Goal: Task Accomplishment & Management: Manage account settings

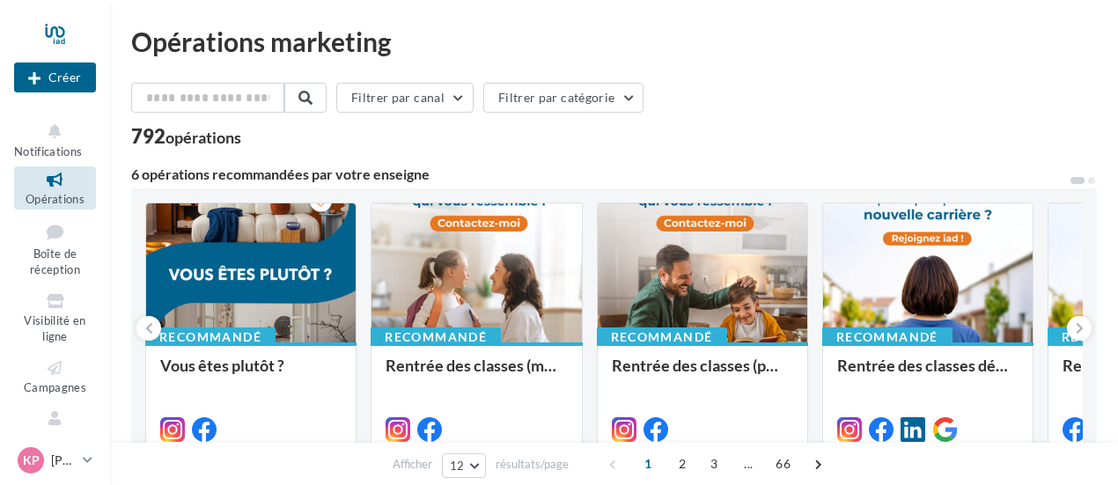
scroll to position [126, 0]
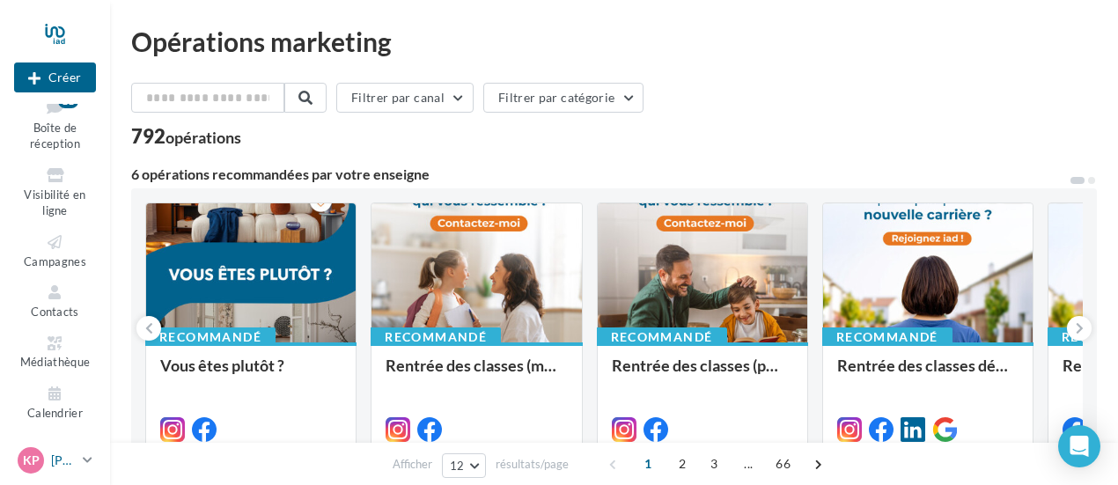
click at [89, 465] on icon at bounding box center [88, 460] width 10 height 15
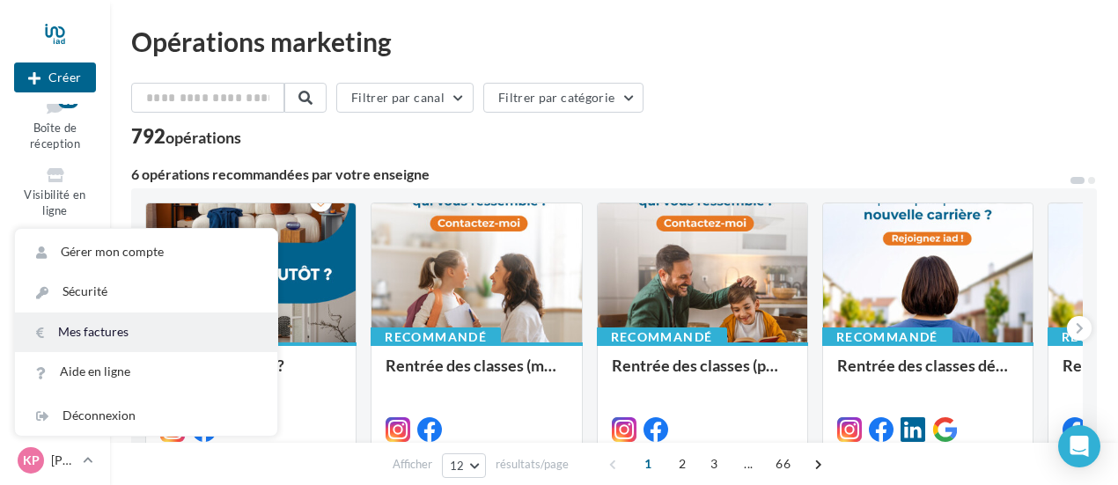
click at [90, 342] on link "Mes factures" at bounding box center [146, 333] width 262 height 40
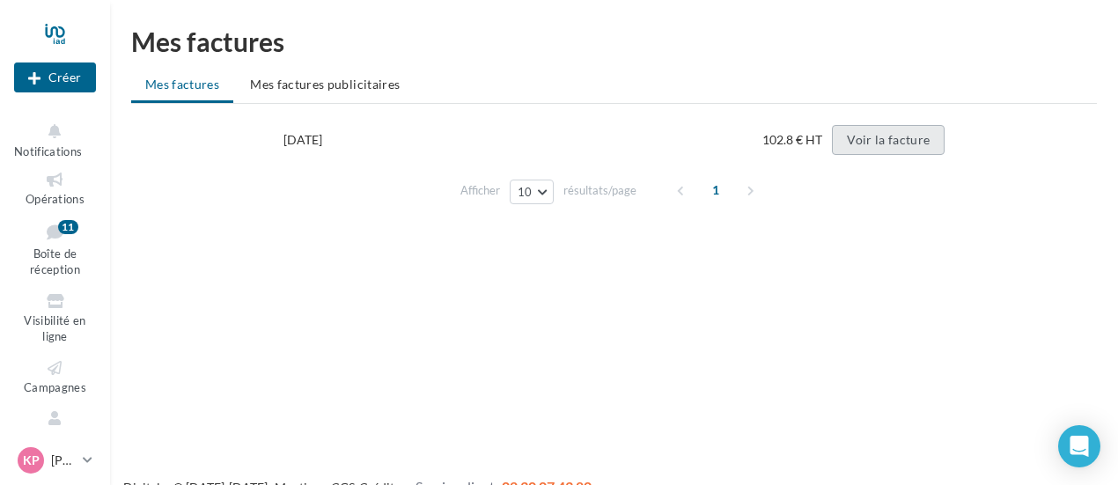
click at [895, 136] on button "Voir la facture" at bounding box center [888, 140] width 113 height 30
